Goal: Task Accomplishment & Management: Manage account settings

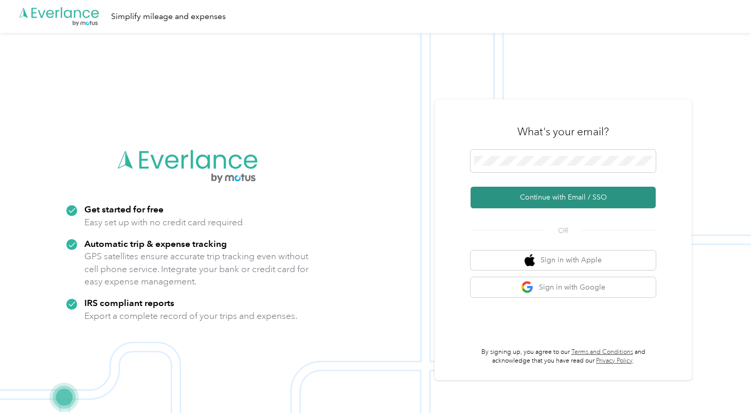
click at [530, 199] on button "Continue with Email / SSO" at bounding box center [563, 198] width 185 height 22
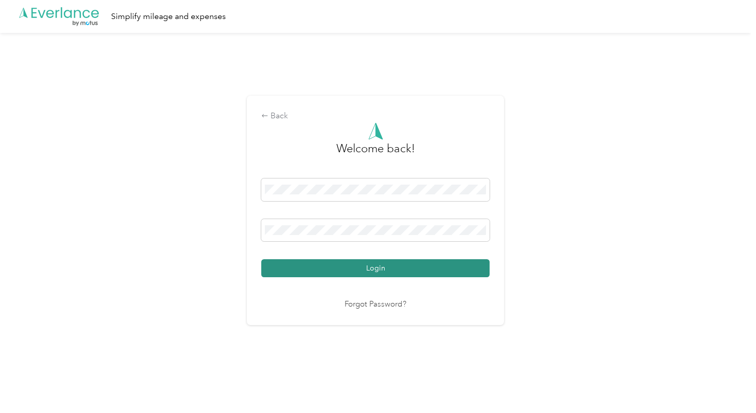
click at [364, 267] on button "Login" at bounding box center [375, 268] width 228 height 18
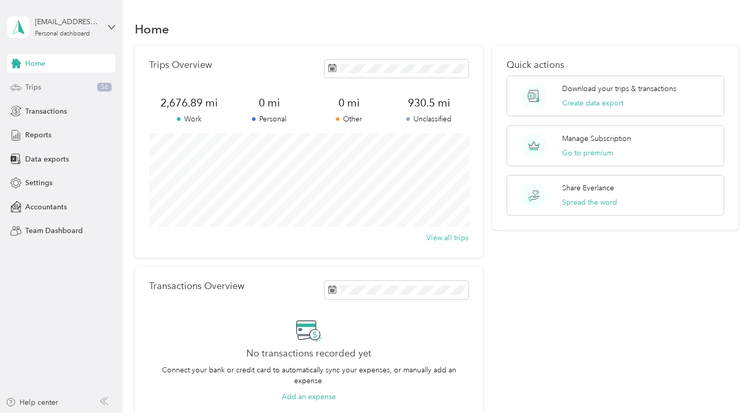
click at [38, 83] on span "Trips" at bounding box center [33, 87] width 16 height 11
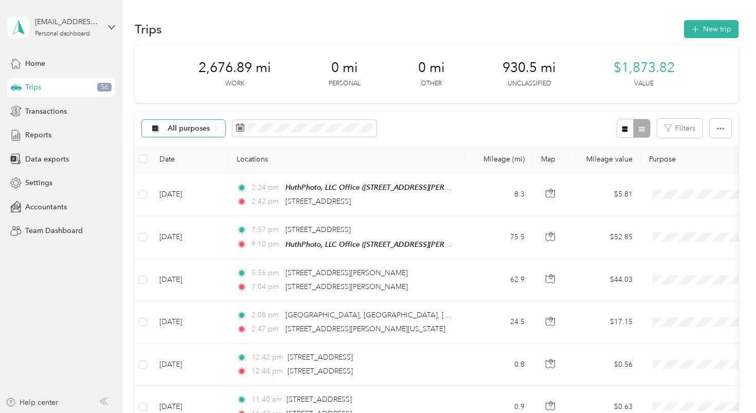
click at [211, 126] on div "All purposes" at bounding box center [183, 128] width 83 height 17
click at [201, 162] on span "Unclassified" at bounding box center [193, 163] width 50 height 11
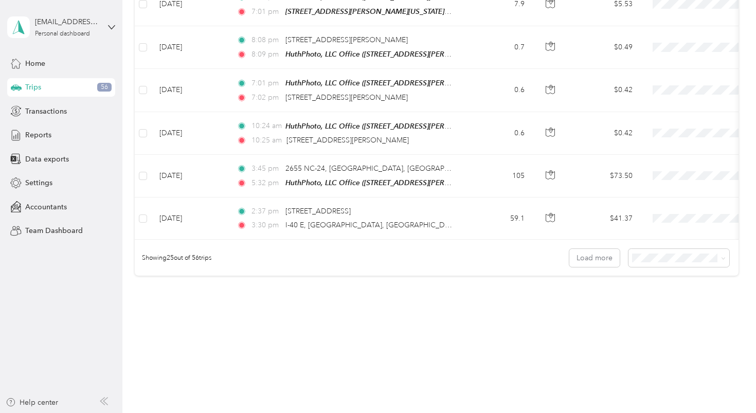
scroll to position [998, 0]
click at [597, 249] on button "Load more" at bounding box center [594, 258] width 50 height 18
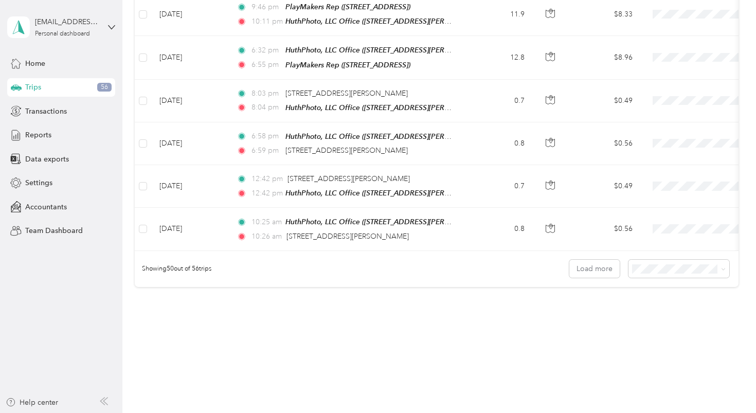
scroll to position [0, 0]
click at [604, 260] on button "Load more" at bounding box center [594, 269] width 50 height 18
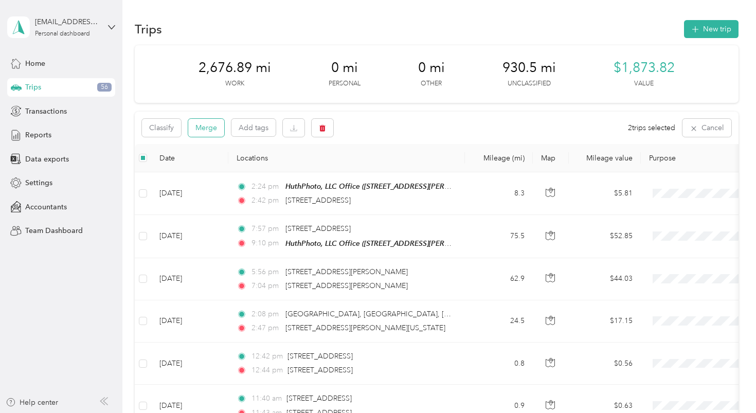
click at [205, 126] on button "Merge" at bounding box center [206, 128] width 36 height 18
click at [210, 134] on button "Merge" at bounding box center [206, 128] width 36 height 18
click at [210, 129] on button "Merge" at bounding box center [206, 128] width 36 height 18
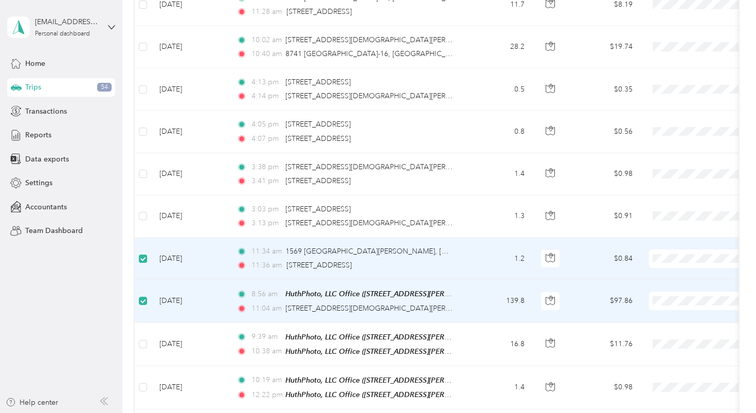
scroll to position [443, 0]
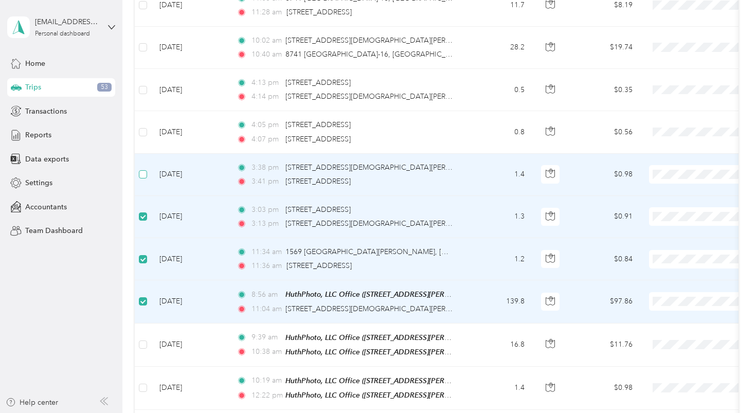
click at [147, 173] on span at bounding box center [143, 174] width 8 height 8
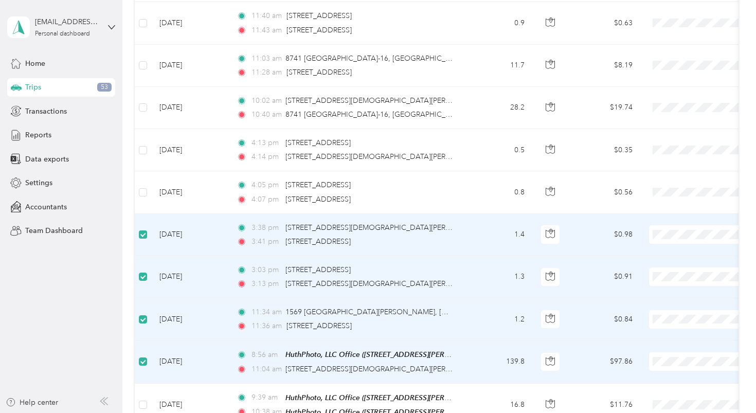
scroll to position [363, 0]
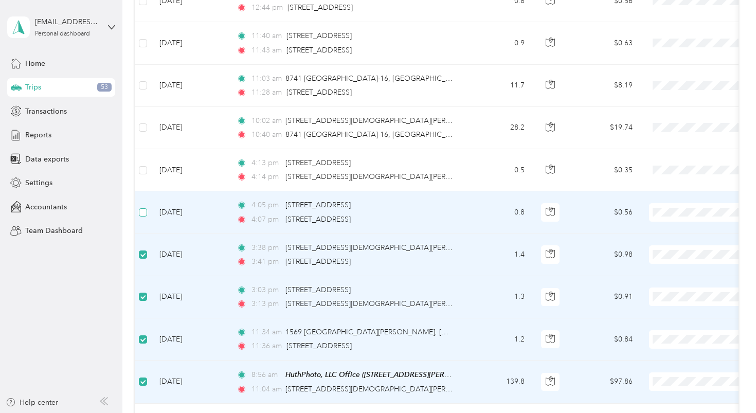
click at [142, 207] on label at bounding box center [143, 212] width 8 height 11
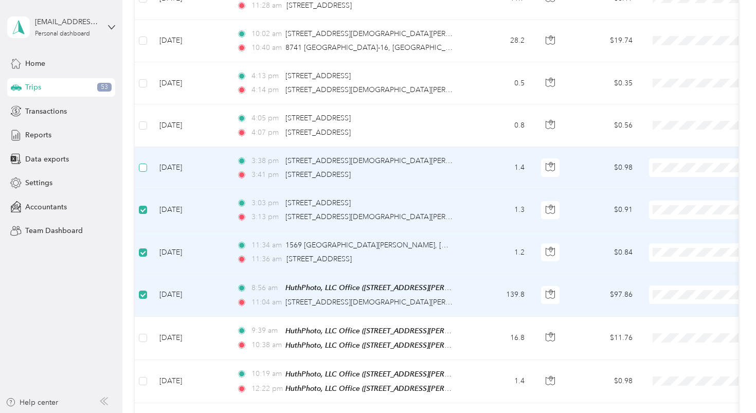
scroll to position [505, 0]
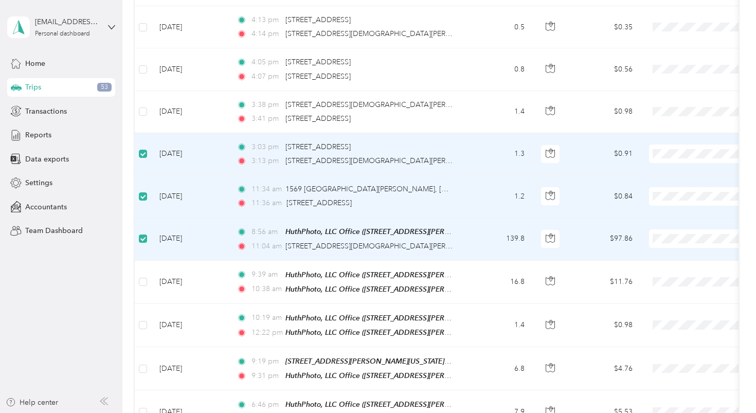
click at [144, 239] on span at bounding box center [143, 238] width 8 height 8
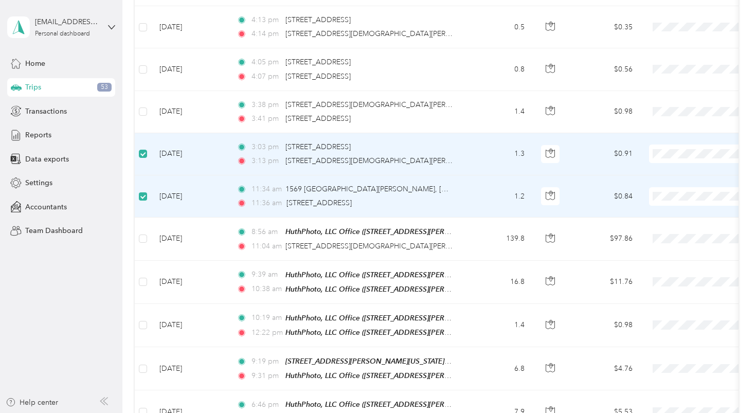
click at [142, 198] on span at bounding box center [143, 196] width 8 height 8
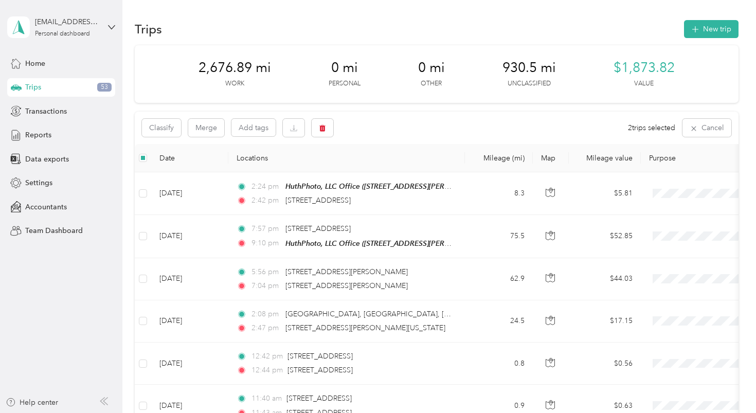
scroll to position [0, 0]
click at [200, 127] on button "Merge" at bounding box center [206, 128] width 36 height 18
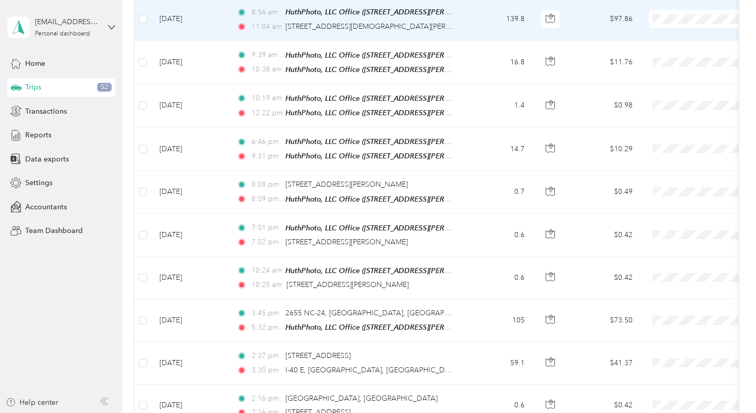
scroll to position [728, 0]
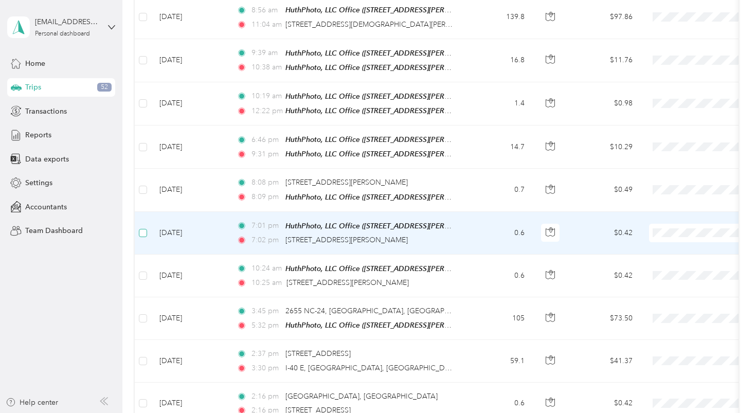
click at [145, 229] on span at bounding box center [143, 233] width 8 height 8
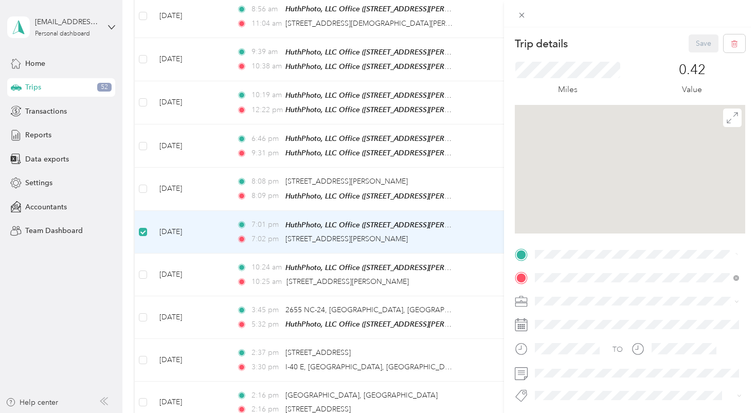
click at [142, 183] on div "Trip details Save This trip cannot be edited because it is either under review,…" at bounding box center [378, 206] width 756 height 413
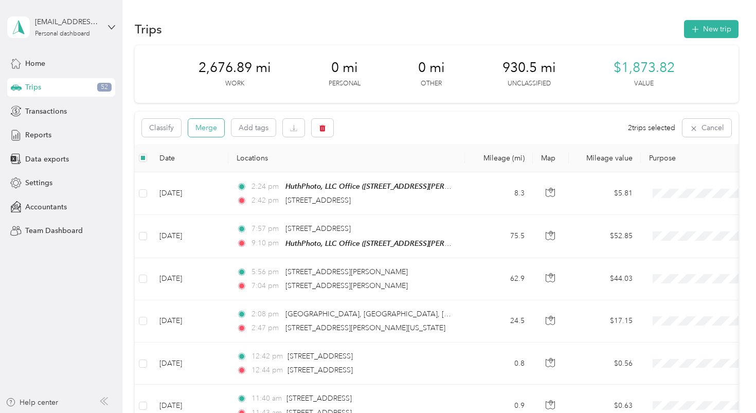
click at [208, 127] on button "Merge" at bounding box center [206, 128] width 36 height 18
click at [207, 128] on button "Merge" at bounding box center [206, 128] width 36 height 18
click at [204, 131] on button "Merge" at bounding box center [206, 128] width 36 height 18
click at [323, 125] on icon "button" at bounding box center [323, 128] width 6 height 7
click at [396, 171] on button "Yes" at bounding box center [399, 170] width 20 height 16
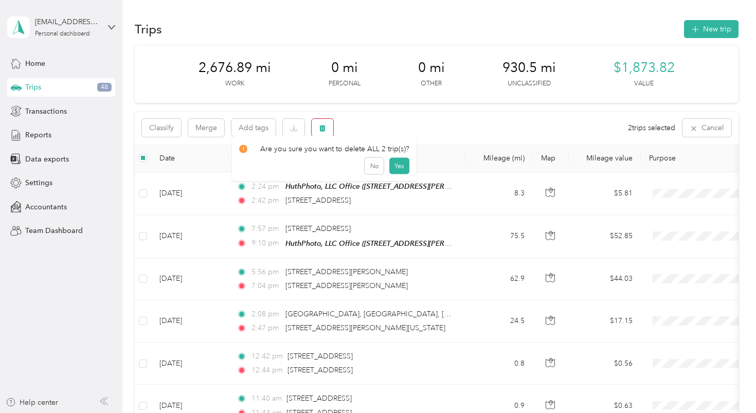
click at [323, 125] on icon "button" at bounding box center [323, 128] width 6 height 7
click at [392, 171] on button "Yes" at bounding box center [399, 170] width 20 height 16
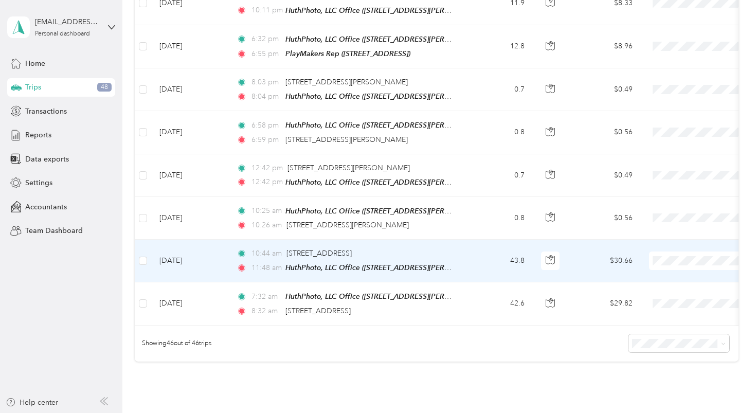
scroll to position [1811, 0]
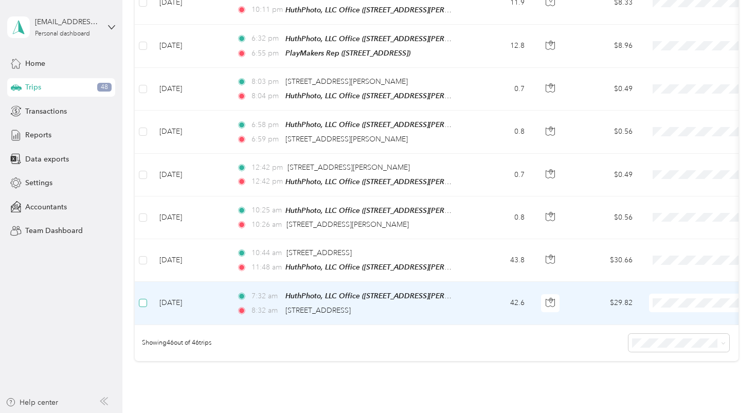
click at [143, 299] on span at bounding box center [143, 303] width 8 height 8
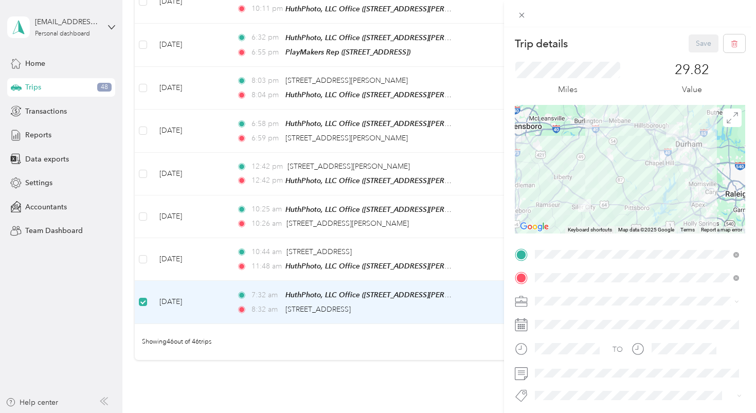
click at [143, 244] on div "Trip details Save This trip cannot be edited because it is either under review,…" at bounding box center [378, 206] width 756 height 413
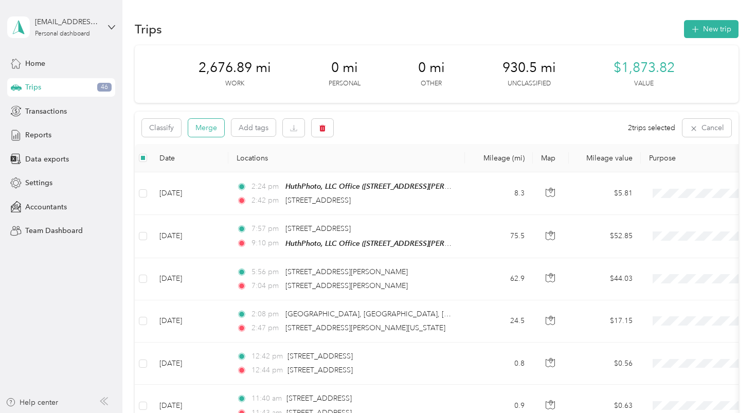
click at [204, 128] on button "Merge" at bounding box center [206, 128] width 36 height 18
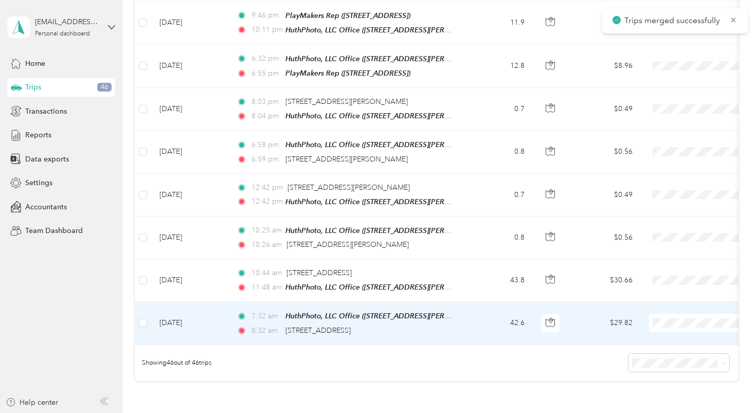
scroll to position [1886, 0]
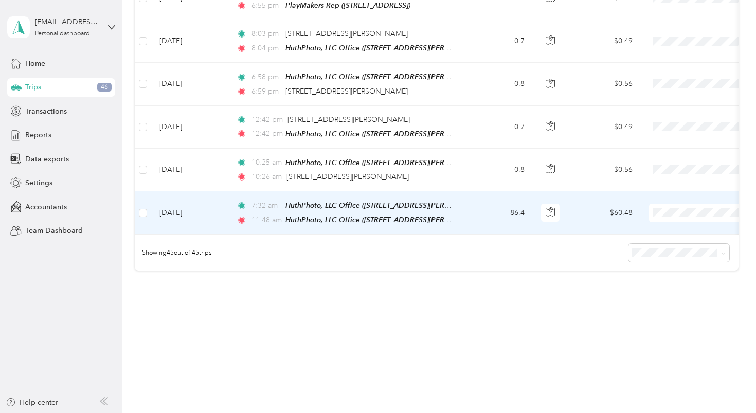
click at [582, 191] on td "$60.48" at bounding box center [605, 212] width 72 height 43
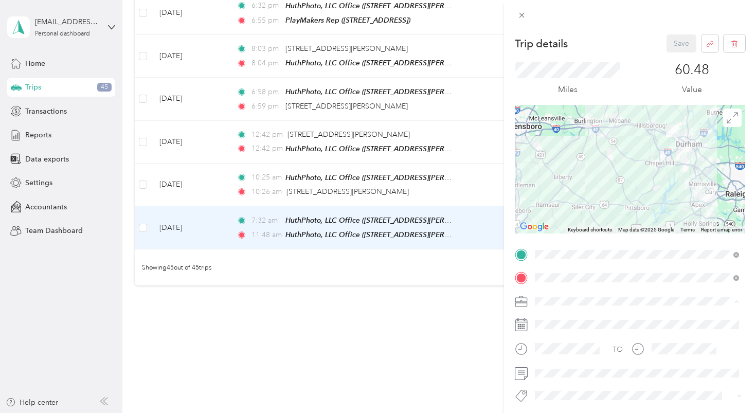
click at [557, 178] on li "Work" at bounding box center [636, 175] width 211 height 18
click at [674, 44] on button "Save" at bounding box center [681, 43] width 30 height 18
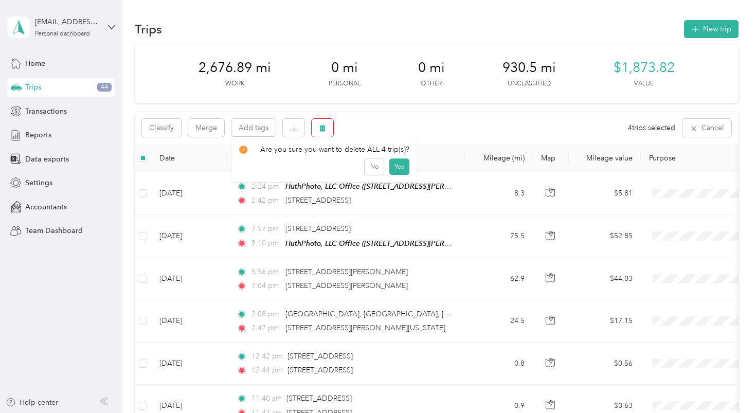
click at [323, 126] on icon "button" at bounding box center [322, 127] width 7 height 7
click at [393, 170] on button "Yes" at bounding box center [399, 170] width 20 height 16
click at [207, 126] on button "Merge" at bounding box center [206, 128] width 36 height 18
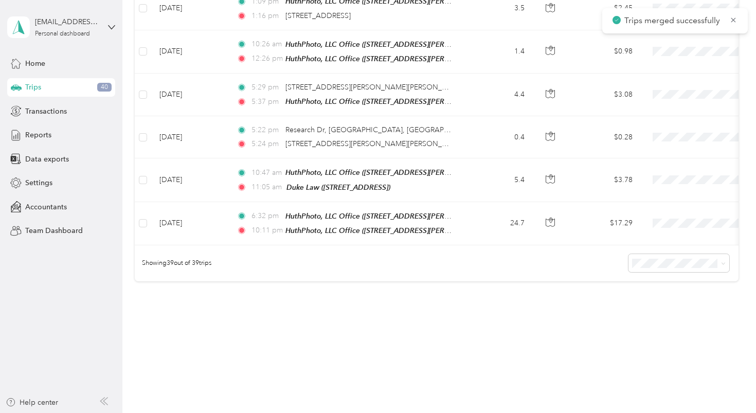
scroll to position [1590, 0]
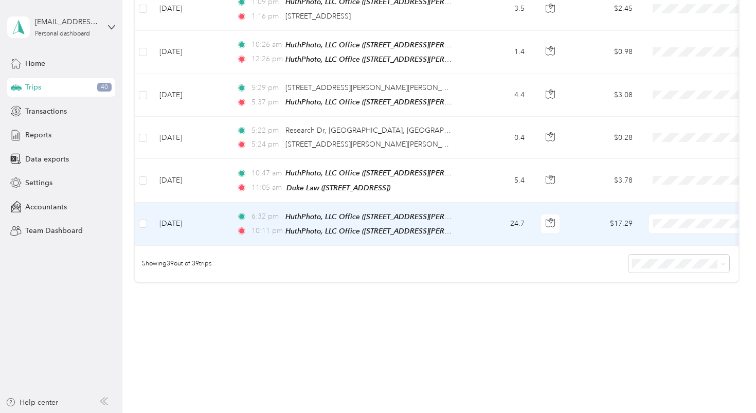
click at [497, 203] on td "24.7" at bounding box center [499, 224] width 68 height 43
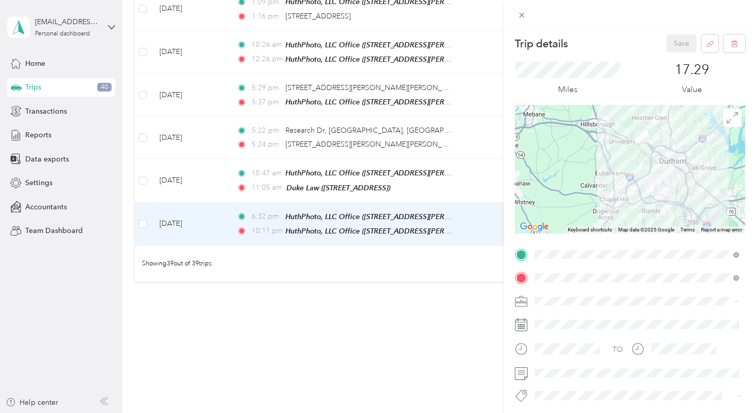
click at [549, 171] on span "Work" at bounding box center [546, 174] width 17 height 9
click at [676, 48] on button "Save" at bounding box center [681, 43] width 30 height 18
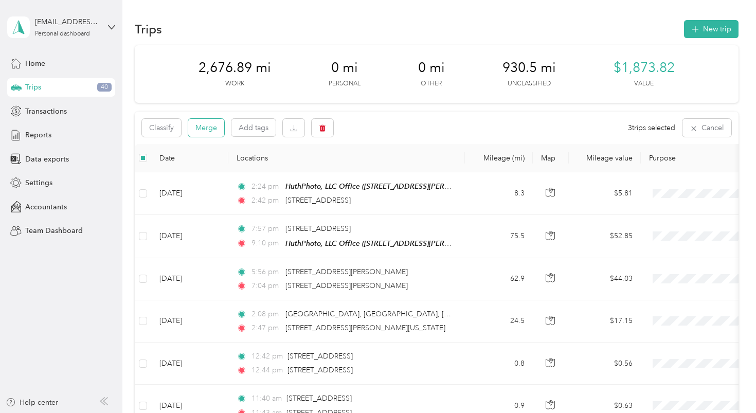
click at [213, 126] on button "Merge" at bounding box center [206, 128] width 36 height 18
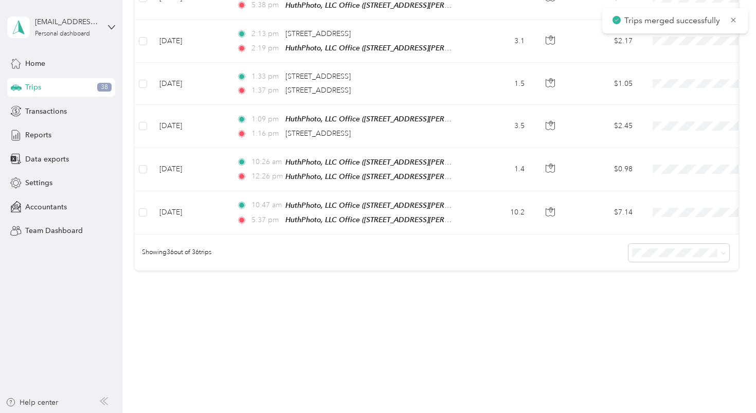
scroll to position [1548, 0]
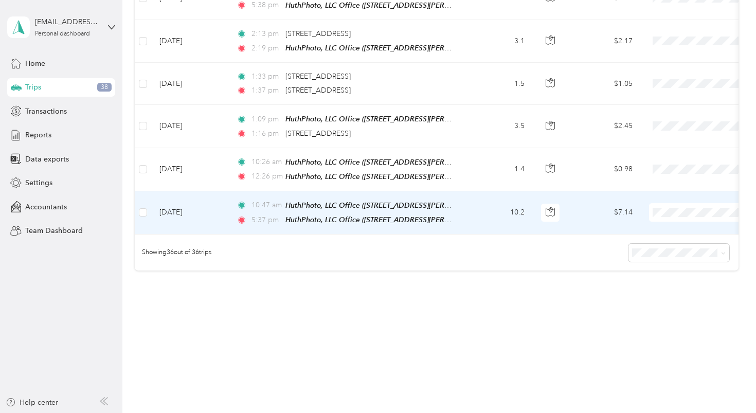
click at [477, 191] on td "10.2" at bounding box center [499, 212] width 68 height 43
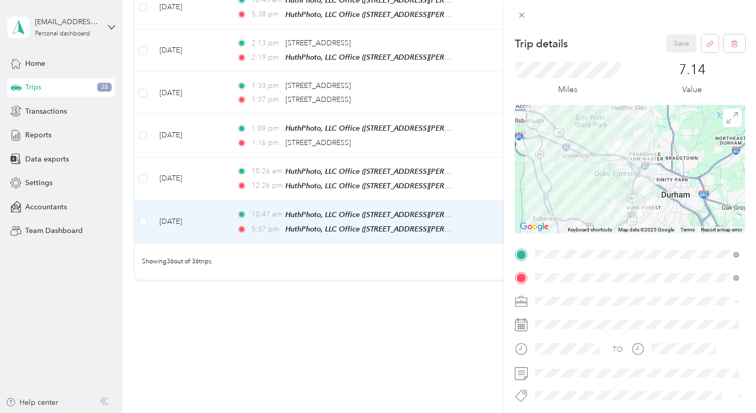
click at [553, 176] on li "Work" at bounding box center [636, 175] width 211 height 18
click at [684, 40] on button "Save" at bounding box center [681, 43] width 30 height 18
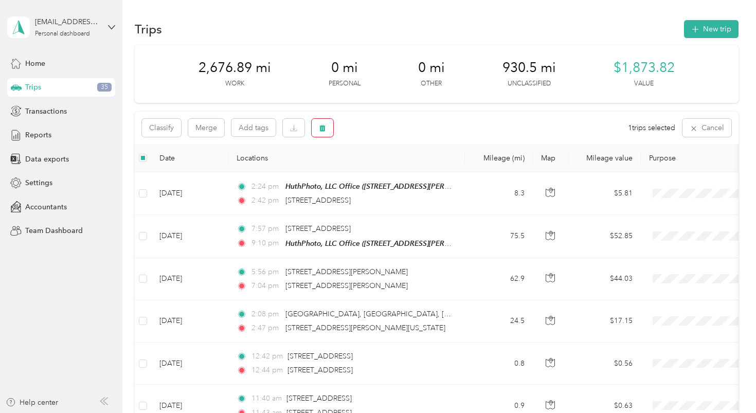
click at [327, 125] on button "button" at bounding box center [323, 128] width 22 height 18
click at [400, 168] on button "Yes" at bounding box center [399, 170] width 20 height 16
click at [325, 128] on icon "button" at bounding box center [323, 128] width 6 height 7
click at [397, 168] on button "Yes" at bounding box center [399, 170] width 20 height 16
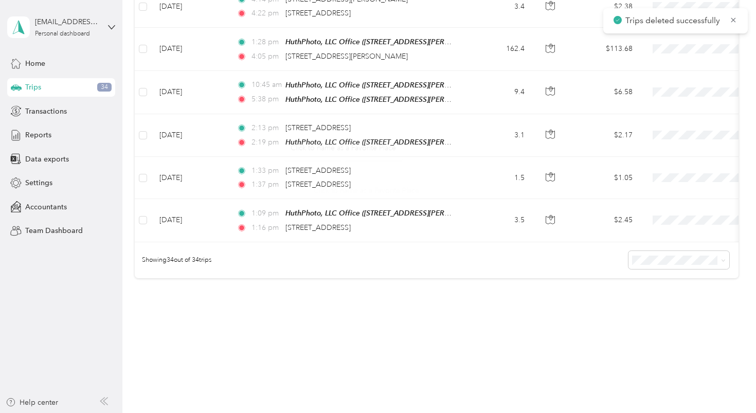
scroll to position [1252, 0]
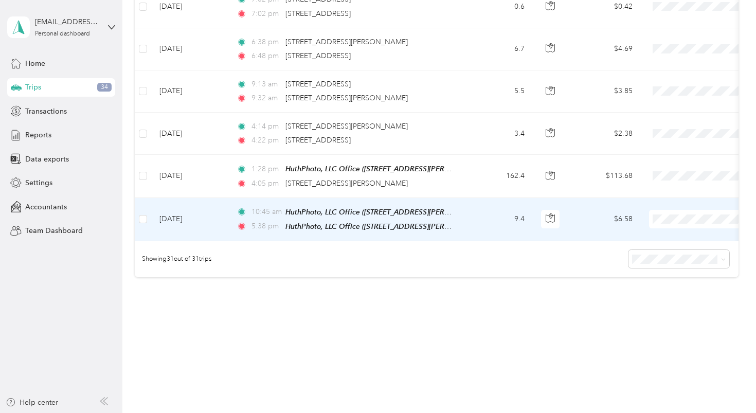
click at [477, 210] on td "9.4" at bounding box center [499, 219] width 68 height 43
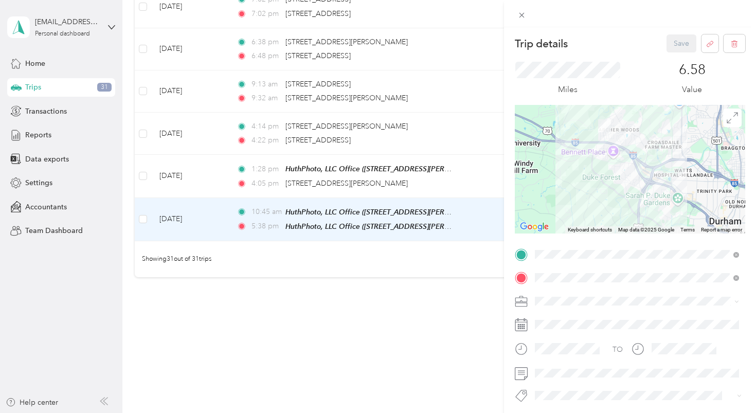
click at [554, 172] on span "Work" at bounding box center [546, 174] width 17 height 9
click at [679, 42] on button "Save" at bounding box center [681, 43] width 30 height 18
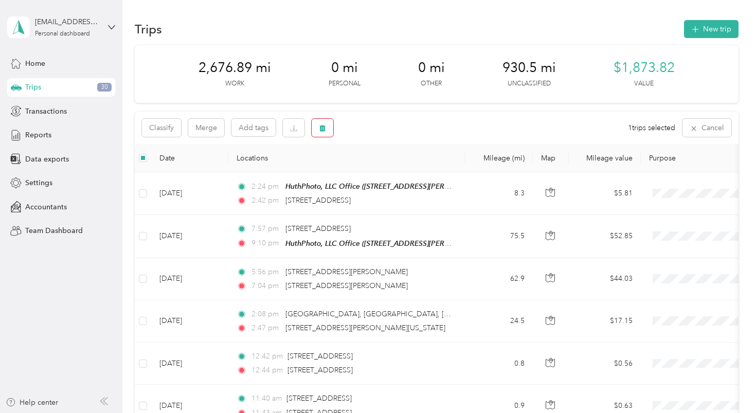
click at [319, 124] on icon "button" at bounding box center [322, 127] width 7 height 7
click at [391, 168] on button "Yes" at bounding box center [399, 170] width 20 height 16
click at [327, 125] on button "button" at bounding box center [323, 128] width 22 height 18
click at [402, 167] on button "Yes" at bounding box center [399, 170] width 20 height 16
click at [320, 132] on button "button" at bounding box center [323, 128] width 22 height 18
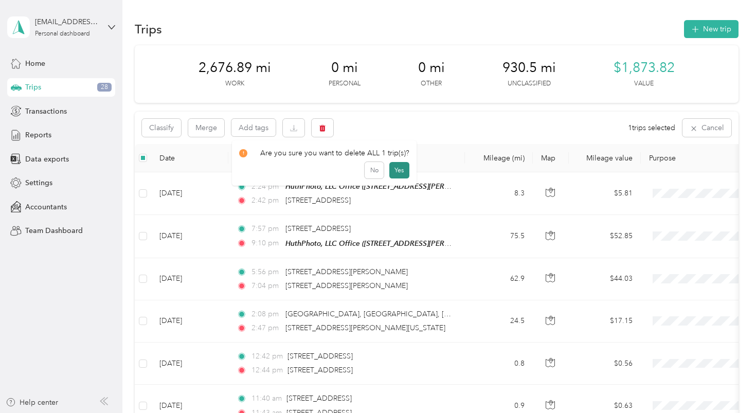
click at [400, 169] on button "Yes" at bounding box center [399, 170] width 20 height 16
click at [318, 128] on button "button" at bounding box center [323, 128] width 22 height 18
click at [396, 169] on button "Yes" at bounding box center [399, 170] width 20 height 16
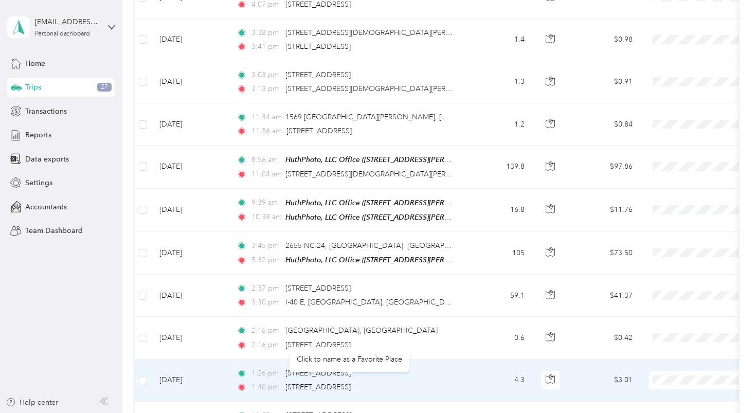
scroll to position [575, 0]
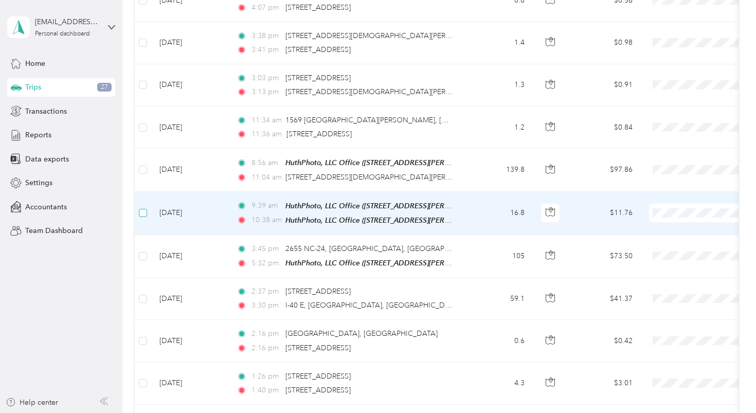
click at [146, 209] on span at bounding box center [143, 213] width 8 height 8
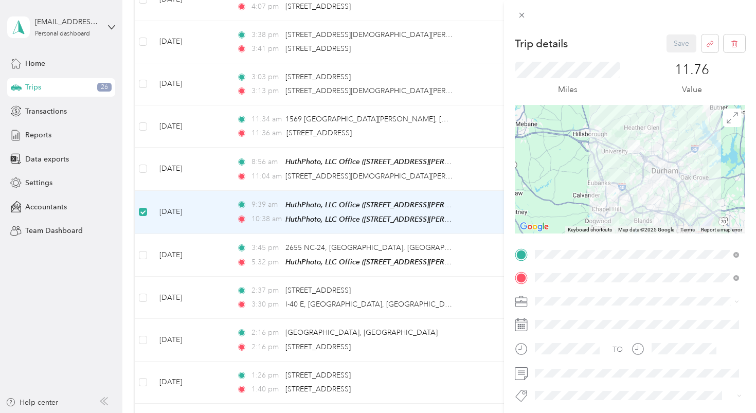
click at [213, 206] on div "Trip details Save This trip cannot be edited because it is either under review,…" at bounding box center [378, 206] width 756 height 413
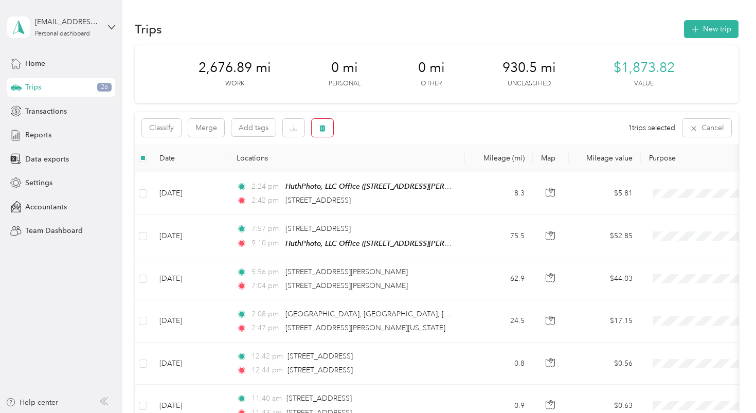
click at [325, 131] on icon "button" at bounding box center [323, 128] width 6 height 7
click at [396, 170] on button "Yes" at bounding box center [399, 170] width 20 height 16
